Goal: Task Accomplishment & Management: Use online tool/utility

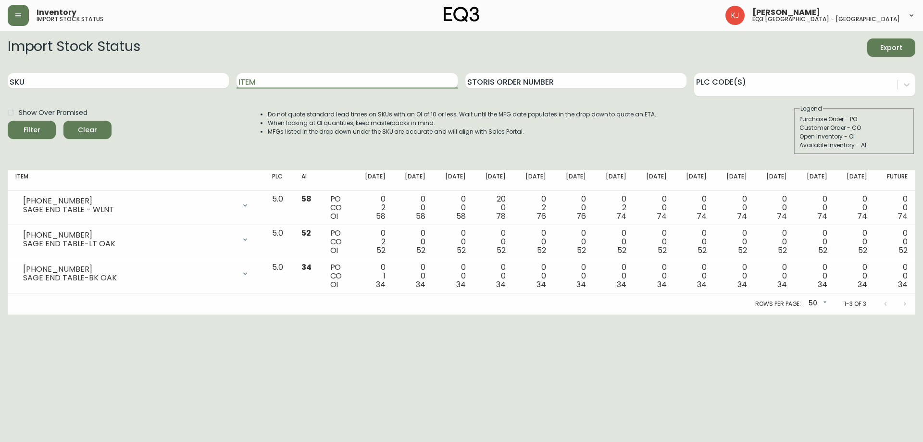
click at [268, 83] on input "Item" at bounding box center [347, 80] width 221 height 15
click at [8, 121] on button "Filter" at bounding box center [32, 130] width 48 height 18
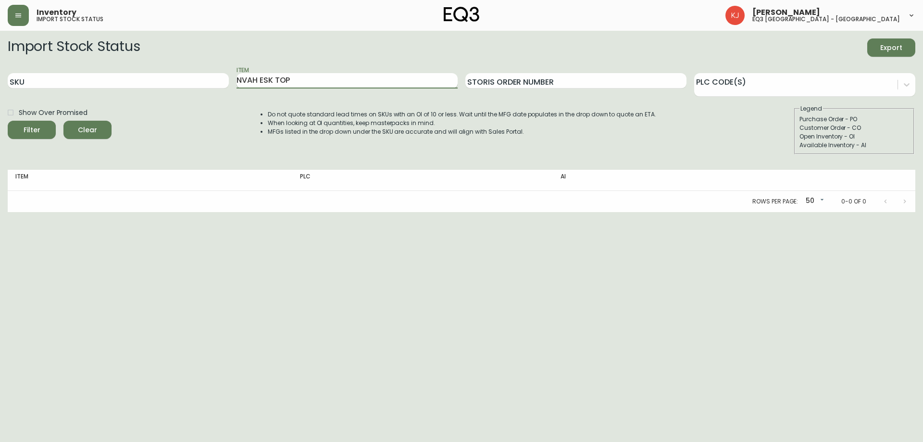
drag, startPoint x: 241, startPoint y: 79, endPoint x: 278, endPoint y: 103, distance: 44.4
click at [242, 79] on input "NVAH ESK TOP" at bounding box center [347, 80] width 221 height 15
click at [8, 121] on button "Filter" at bounding box center [32, 130] width 48 height 18
click at [264, 77] on input "NOVAH ESK TOP" at bounding box center [347, 80] width 221 height 15
type input "NOVAH DESK TOP"
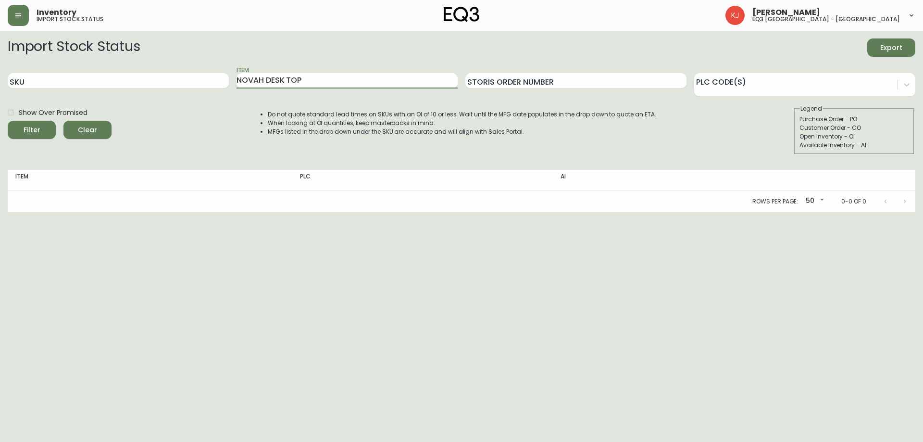
click at [8, 121] on button "Filter" at bounding box center [32, 130] width 48 height 18
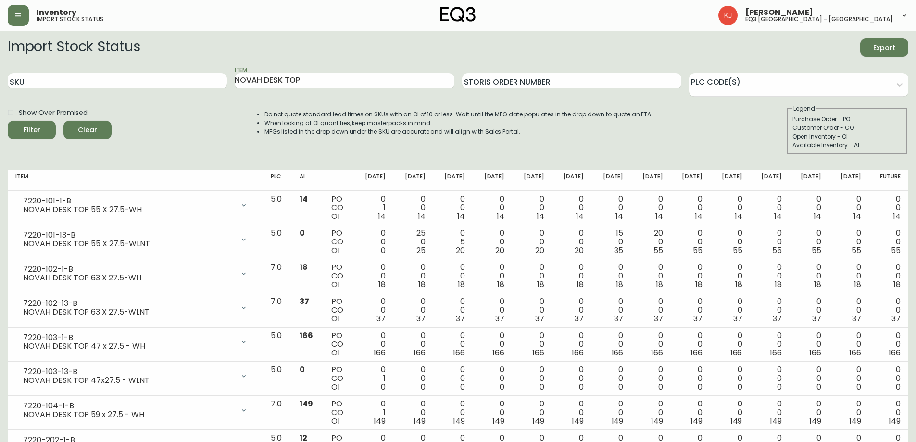
click at [169, 128] on div "Show Over Promised Filter Clear Do not quote standard lead times on SKUs with a…" at bounding box center [458, 129] width 901 height 50
click at [19, 15] on icon "button" at bounding box center [18, 15] width 6 height 4
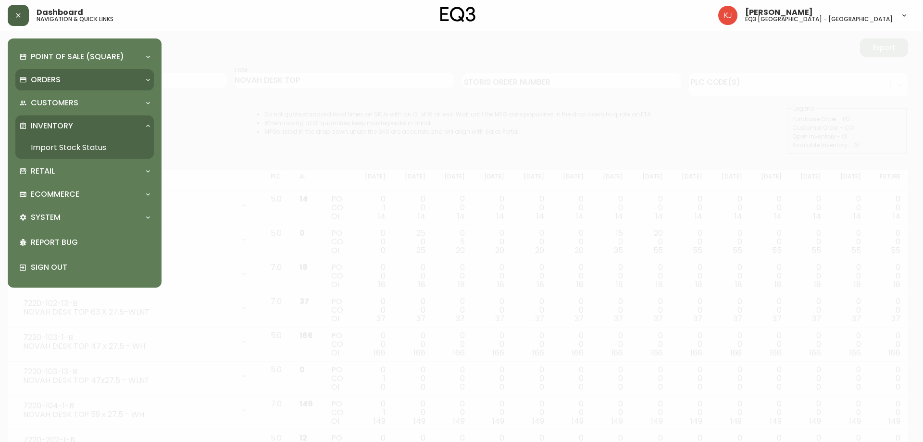
click at [58, 77] on p "Orders" at bounding box center [46, 80] width 30 height 11
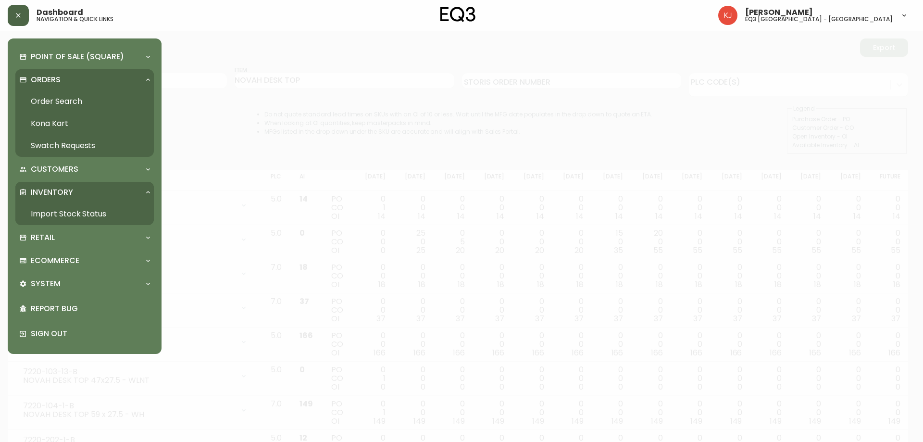
click at [70, 105] on link "Order Search" at bounding box center [84, 101] width 138 height 22
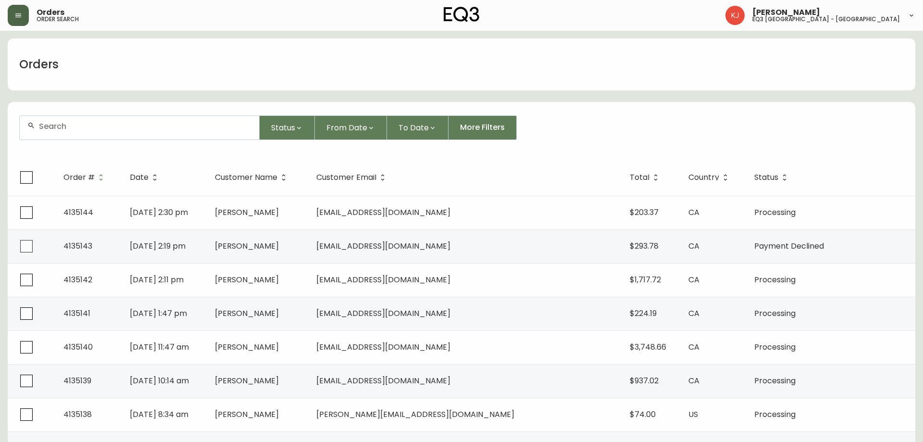
click at [176, 131] on div at bounding box center [139, 128] width 239 height 24
paste input "4134602"
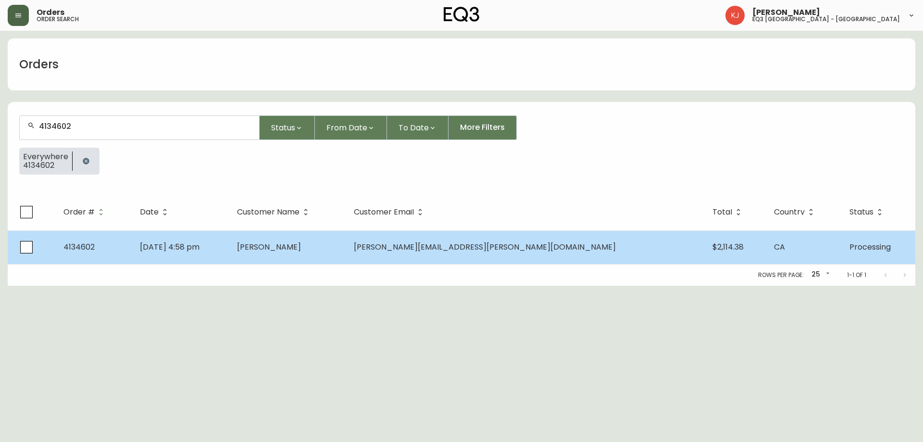
type input "4134602"
click at [346, 254] on td "[PERSON_NAME]" at bounding box center [287, 247] width 117 height 34
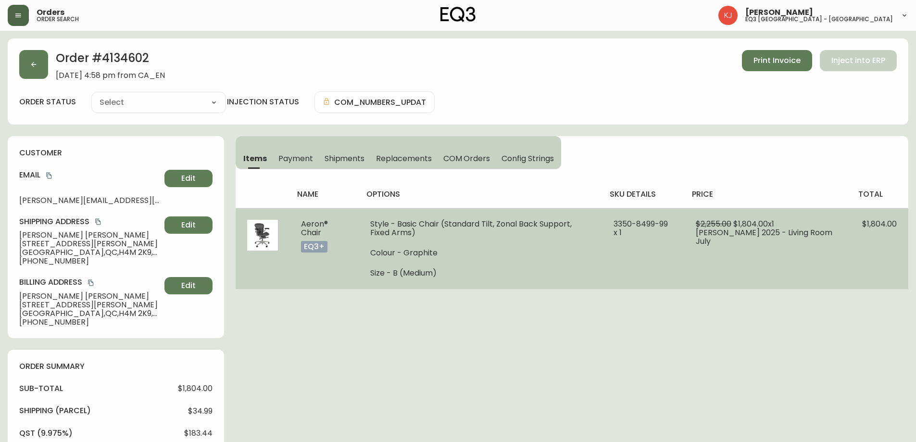
type input "Processing"
select select "PROCESSING"
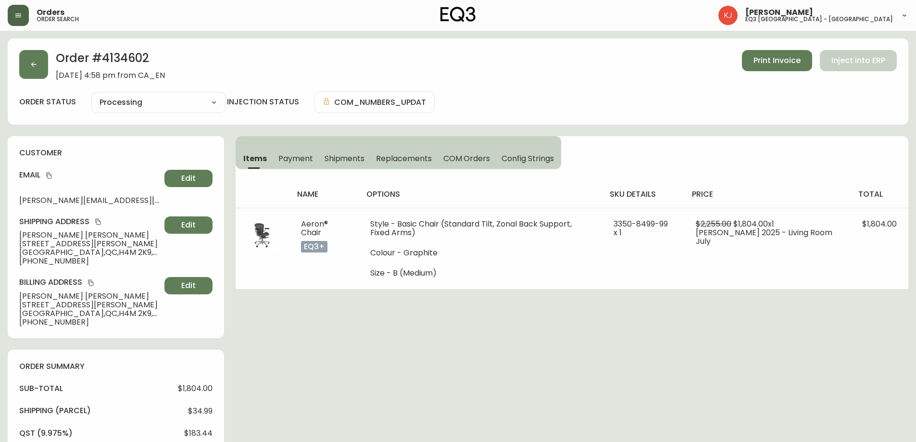
click at [54, 13] on span "Orders" at bounding box center [51, 13] width 28 height 8
click at [16, 5] on button "button" at bounding box center [18, 15] width 21 height 21
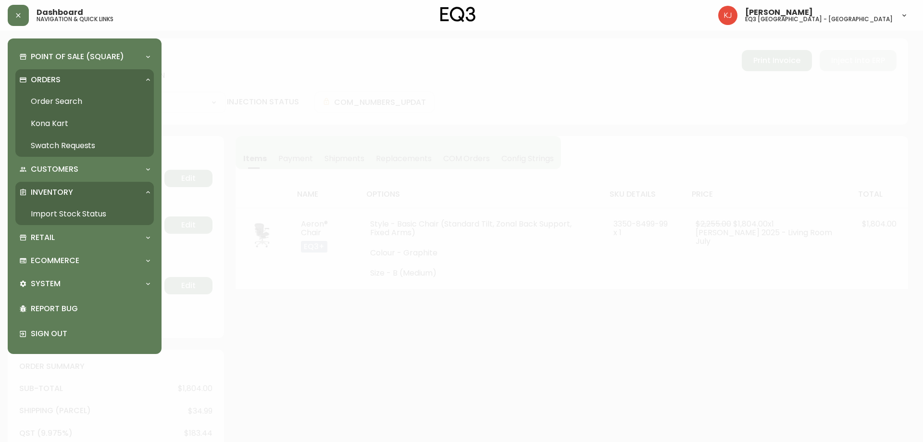
click at [58, 213] on link "Import Stock Status" at bounding box center [84, 214] width 138 height 22
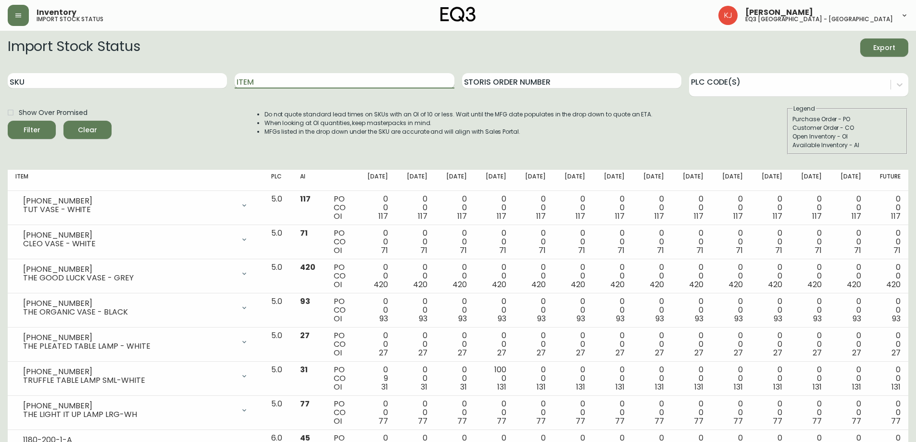
click at [269, 81] on input "Item" at bounding box center [344, 80] width 219 height 15
type input "novah desk top"
click at [8, 121] on button "Filter" at bounding box center [32, 130] width 48 height 18
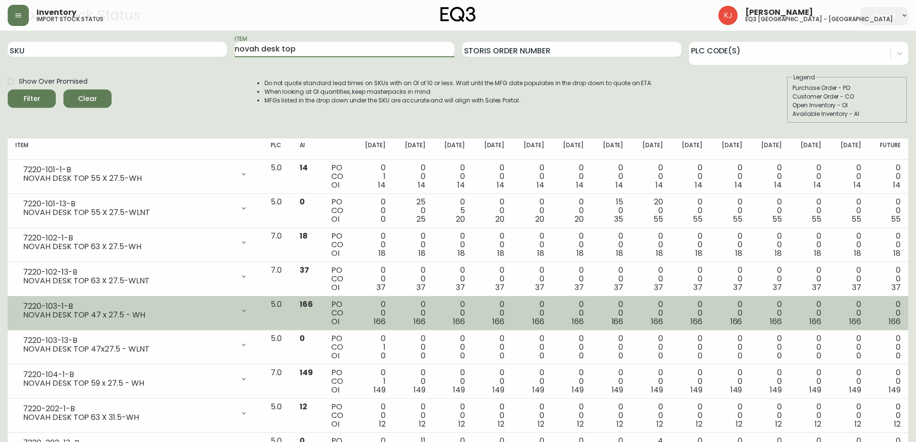
scroll to position [77, 0]
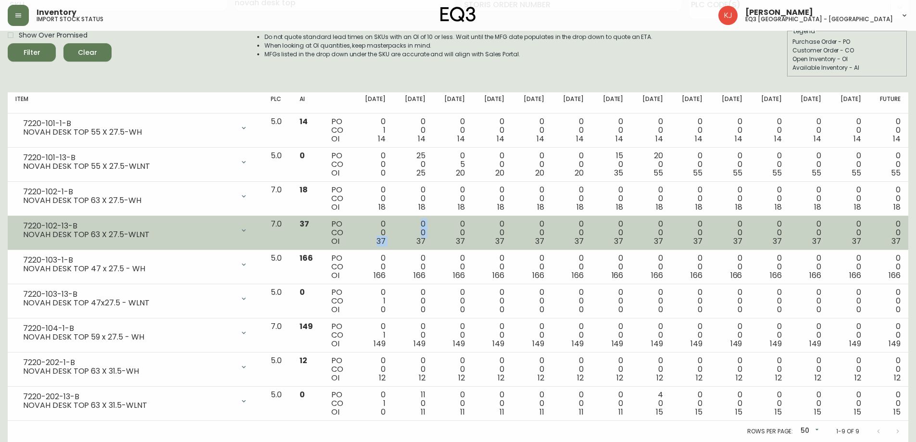
drag, startPoint x: 392, startPoint y: 241, endPoint x: 410, endPoint y: 238, distance: 18.6
click at [410, 238] on tr "7220-102-13-B NOVAH DESK TOP 63 X 27.5-WLNT Opening Balance 37 ( [DATE] ) Avail…" at bounding box center [458, 233] width 901 height 34
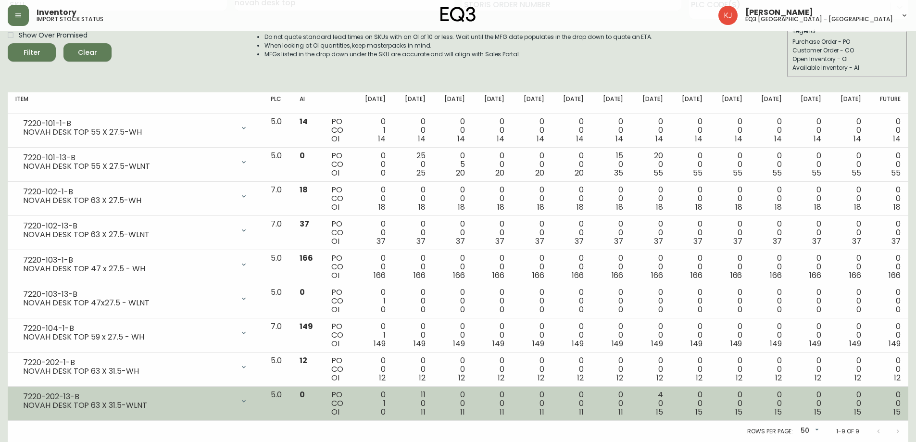
click at [170, 415] on td "7220-202-13-B NOVAH DESK TOP 63 X 31.5-WLNT Opening Balance 1 ( [DATE] ) Custom…" at bounding box center [135, 404] width 255 height 34
drag, startPoint x: 433, startPoint y: 409, endPoint x: 441, endPoint y: 409, distance: 7.7
click at [433, 409] on td "11 0 11" at bounding box center [412, 404] width 39 height 34
click at [433, 410] on td "11 0 11" at bounding box center [412, 404] width 39 height 34
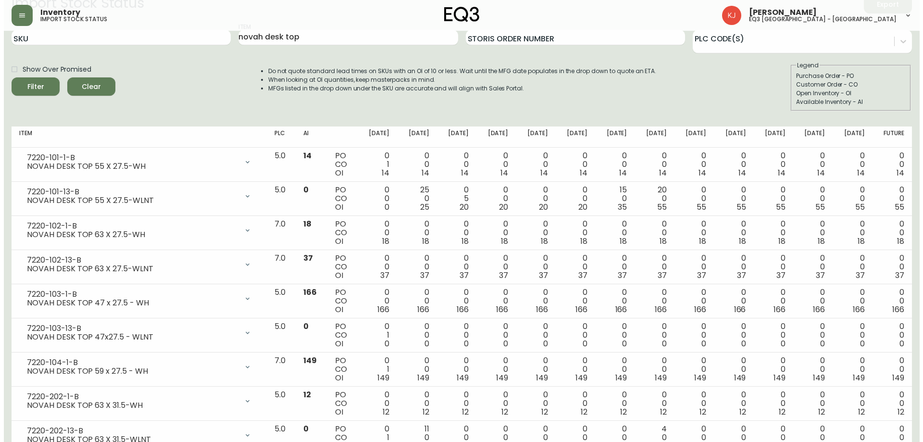
scroll to position [0, 0]
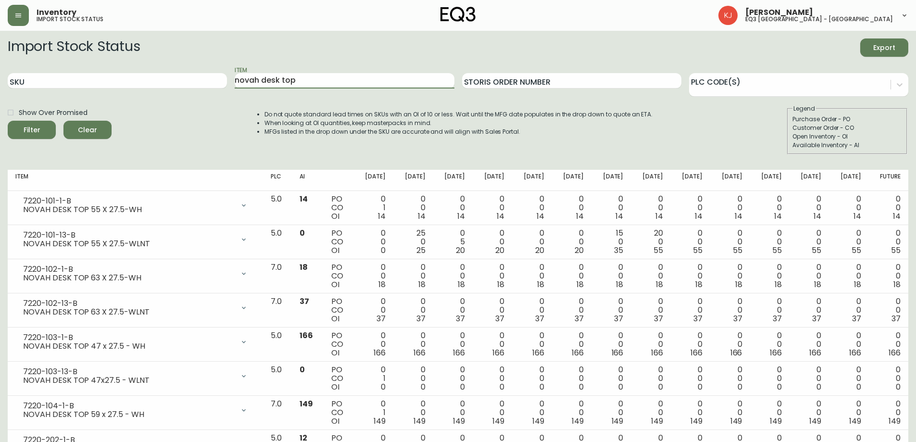
drag, startPoint x: 141, startPoint y: 67, endPoint x: 51, endPoint y: 69, distance: 89.5
click at [105, 66] on div "SKU Item novah desk top Storis Order Number PLC Code(s)" at bounding box center [458, 80] width 901 height 31
click at [8, 121] on button "Filter" at bounding box center [32, 130] width 48 height 18
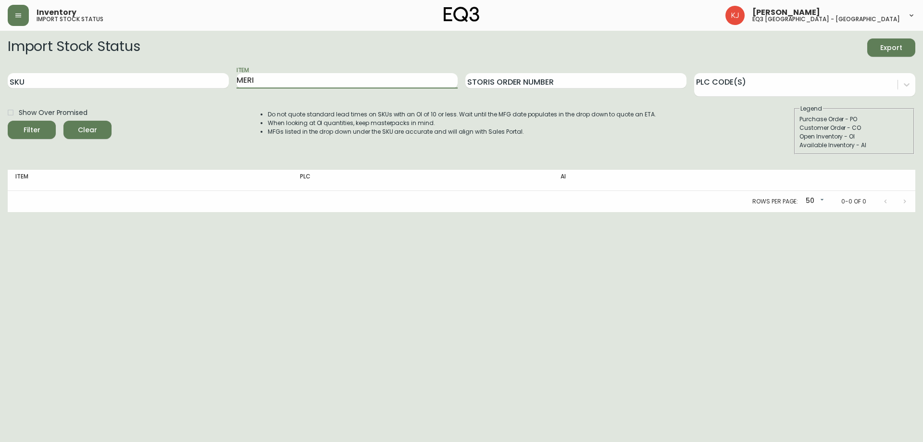
type input "MERI"
click at [8, 121] on button "Filter" at bounding box center [32, 130] width 48 height 18
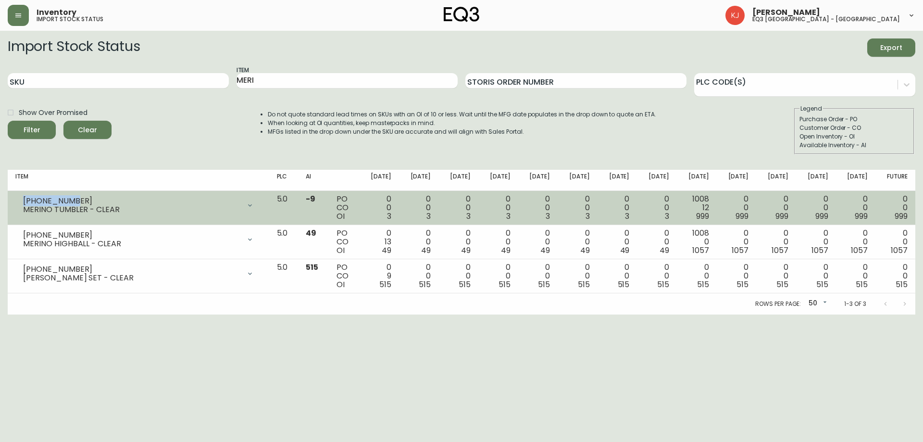
drag, startPoint x: 60, startPoint y: 203, endPoint x: 22, endPoint y: 200, distance: 38.6
click at [22, 200] on div "[PHONE_NUMBER] MERINO TUMBLER - CLEAR" at bounding box center [138, 205] width 246 height 21
copy div "[PHONE_NUMBER]"
